Goal: Use online tool/utility: Utilize a website feature to perform a specific function

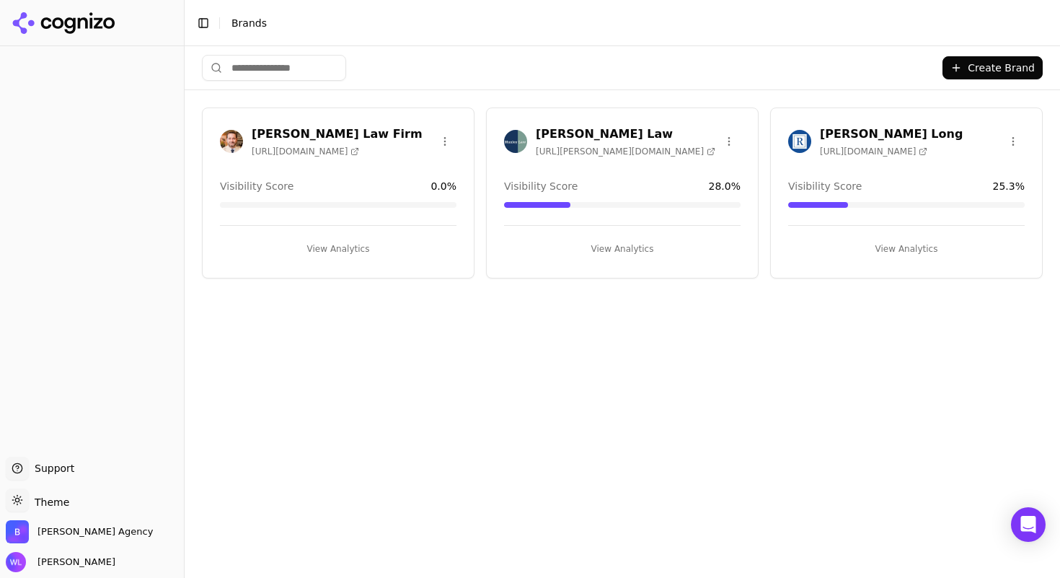
click at [313, 141] on div "[PERSON_NAME] Law Firm [URL][DOMAIN_NAME]" at bounding box center [337, 142] width 171 height 32
click at [290, 163] on div "[PERSON_NAME] Law Firm [URL][DOMAIN_NAME] Visibility Score 0.0 % View Analytics" at bounding box center [338, 192] width 273 height 171
click at [355, 244] on button "View Analytics" at bounding box center [338, 248] width 237 height 23
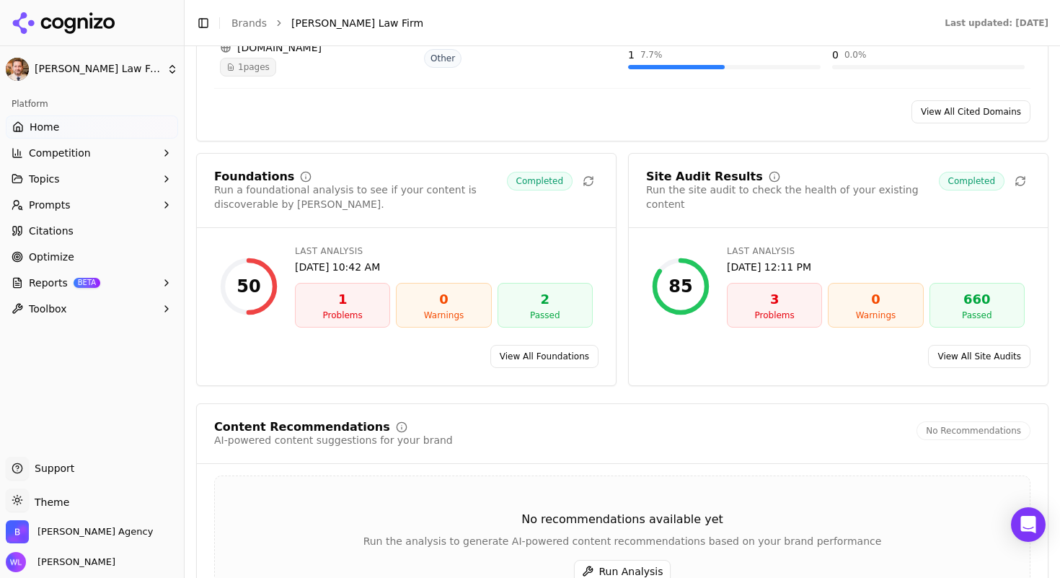
scroll to position [1833, 0]
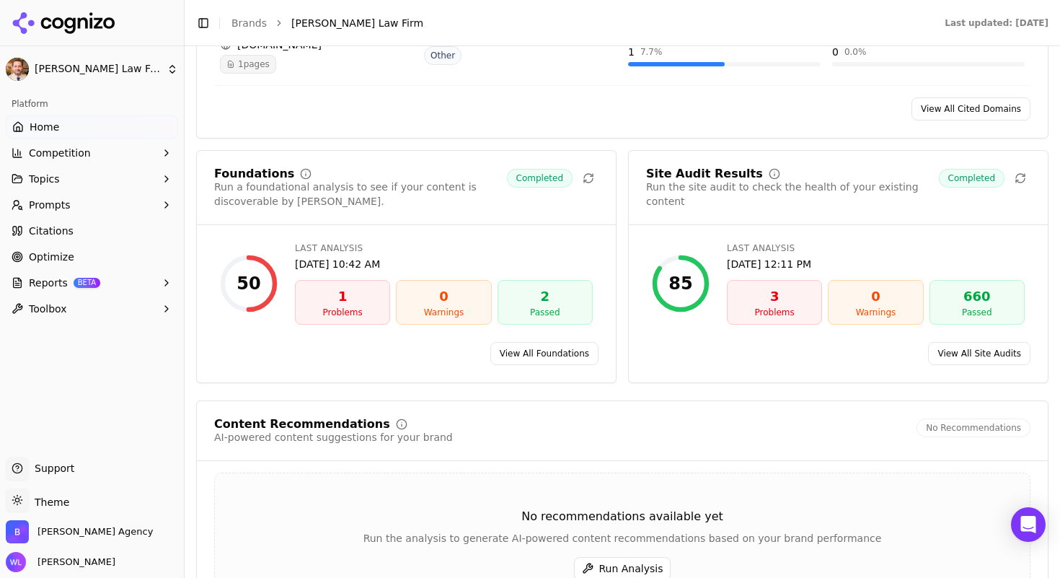
click at [522, 365] on link "View All Foundations" at bounding box center [545, 353] width 108 height 23
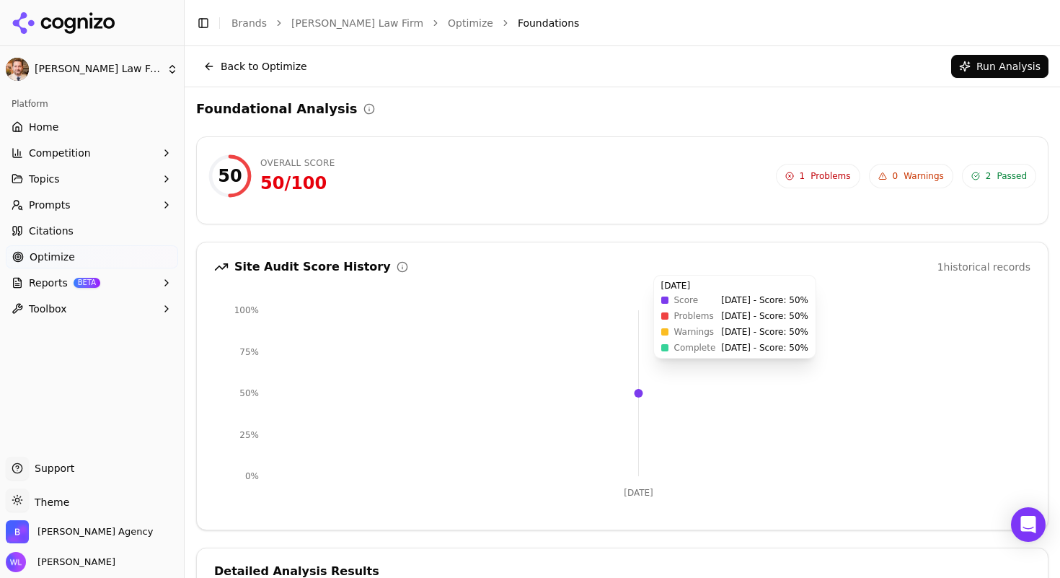
scroll to position [268, 0]
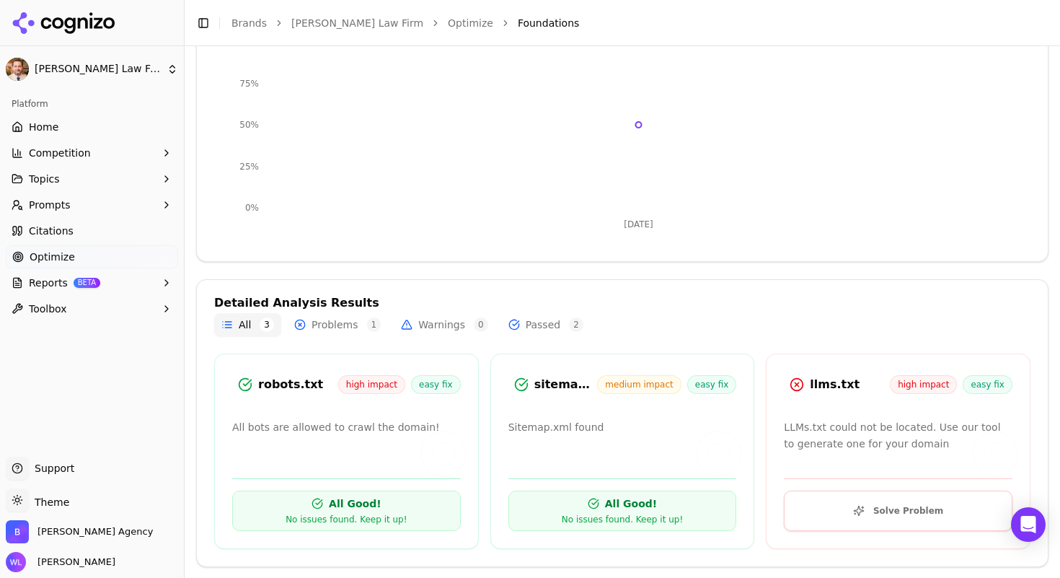
click at [918, 516] on button "Solve Problem" at bounding box center [898, 511] width 229 height 40
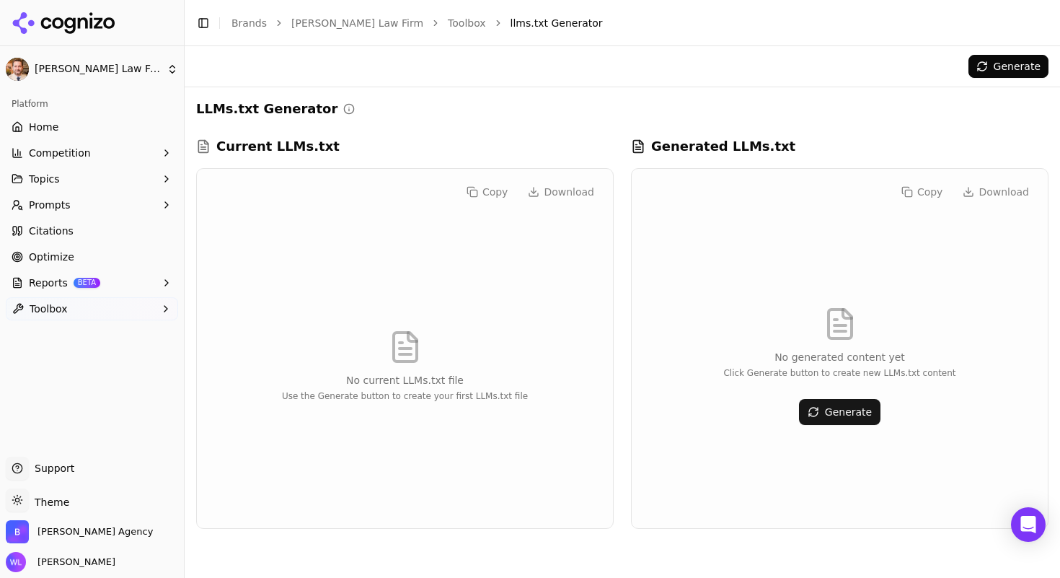
click at [861, 416] on button "Generate" at bounding box center [840, 412] width 82 height 26
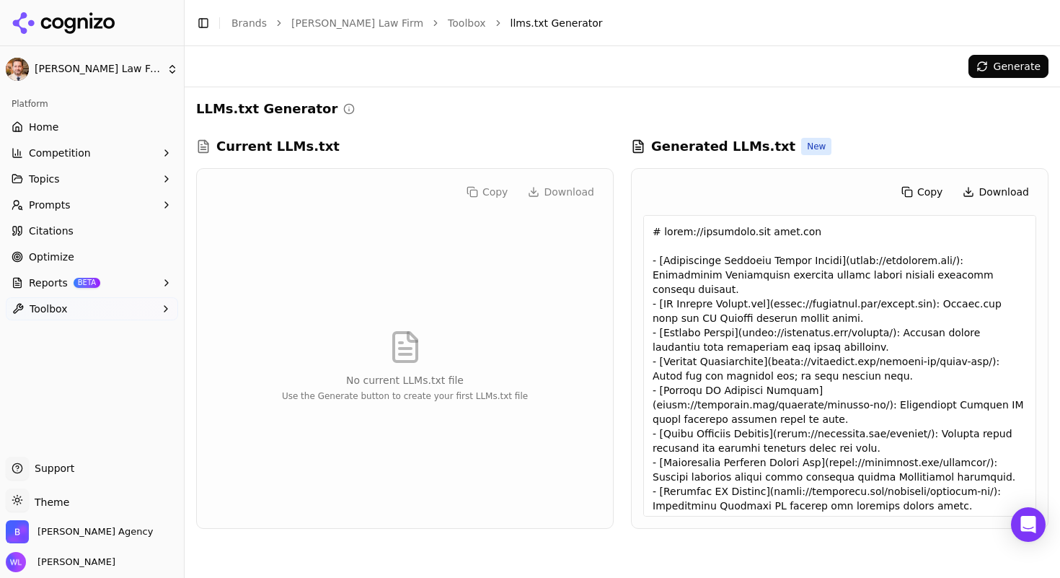
click at [999, 190] on button "Download" at bounding box center [996, 191] width 81 height 23
